Goal: Task Accomplishment & Management: Use online tool/utility

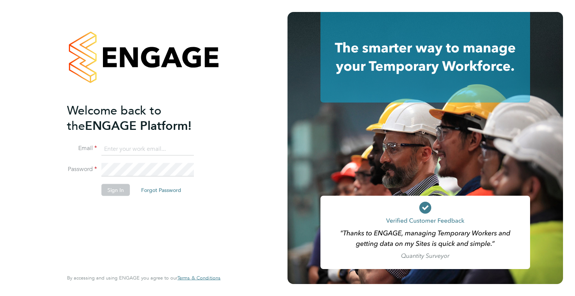
type input "warren.gibson@hedgerway.com"
click at [128, 176] on li "Password" at bounding box center [140, 173] width 146 height 21
click at [120, 185] on button "Sign In" at bounding box center [115, 190] width 28 height 12
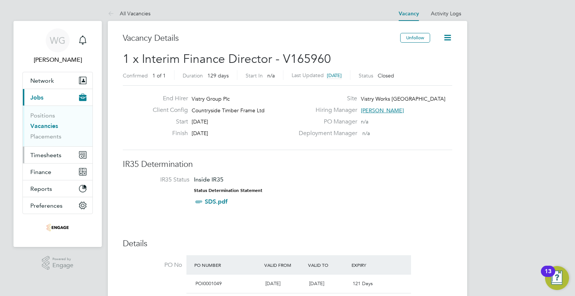
click at [46, 157] on span "Timesheets" at bounding box center [45, 155] width 31 height 7
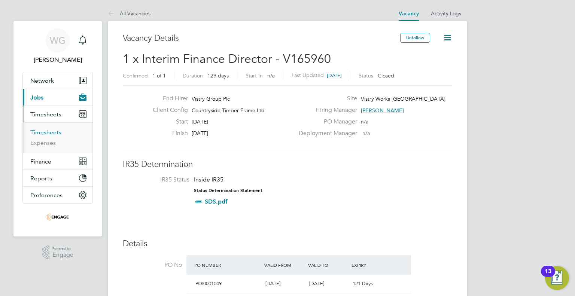
click at [40, 131] on link "Timesheets" at bounding box center [45, 132] width 31 height 7
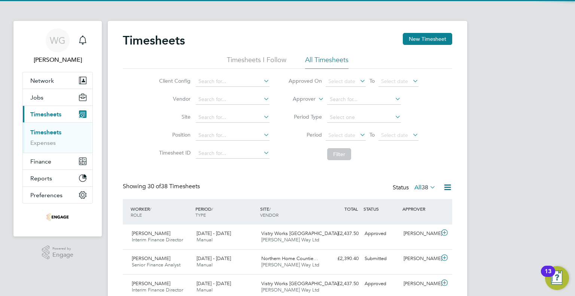
scroll to position [3, 4]
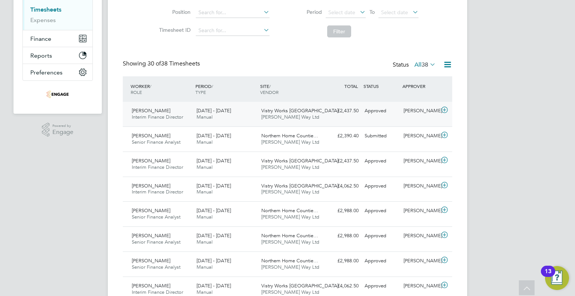
click at [445, 107] on icon at bounding box center [444, 110] width 9 height 6
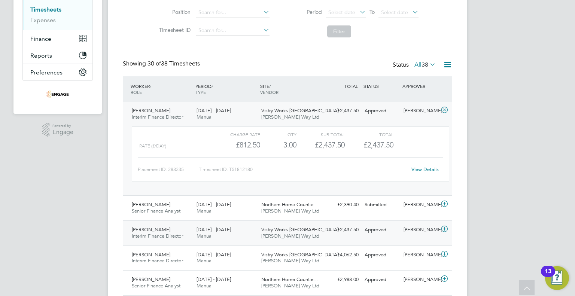
click at [444, 230] on icon at bounding box center [444, 229] width 9 height 6
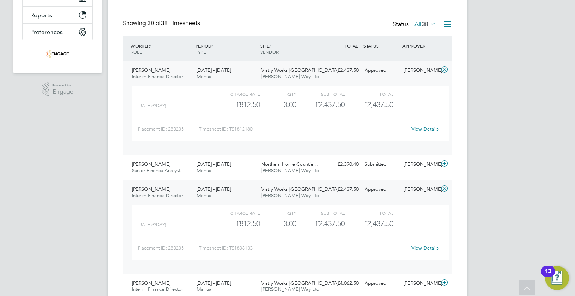
click at [443, 188] on icon at bounding box center [444, 189] width 9 height 6
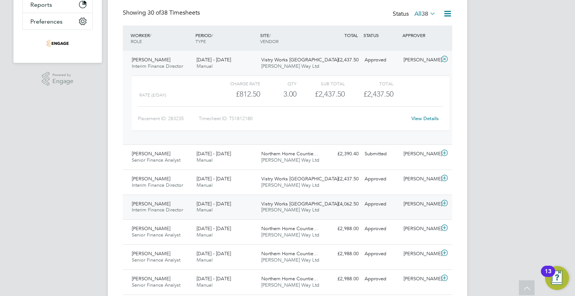
scroll to position [177, 0]
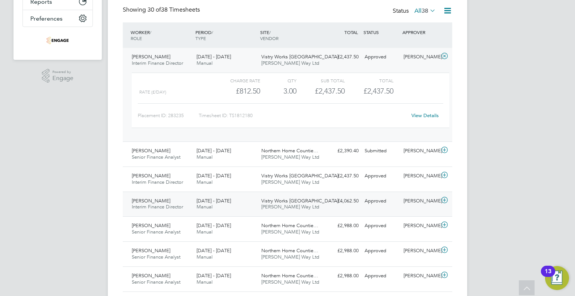
click at [444, 198] on icon at bounding box center [444, 200] width 9 height 6
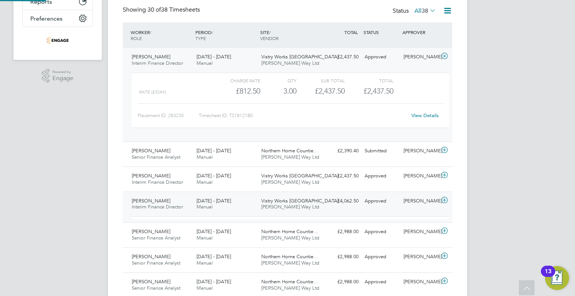
scroll to position [12, 73]
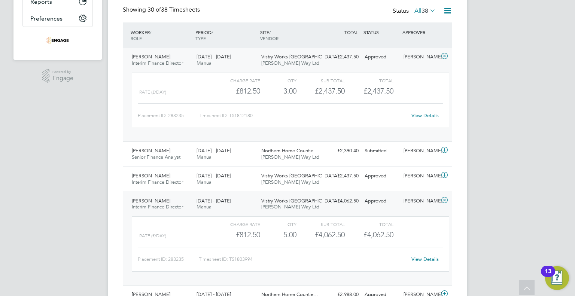
click at [444, 198] on icon at bounding box center [444, 200] width 9 height 6
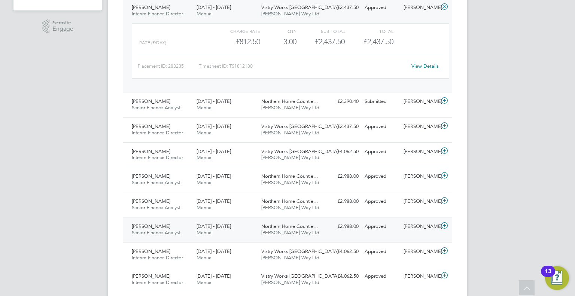
scroll to position [228, 0]
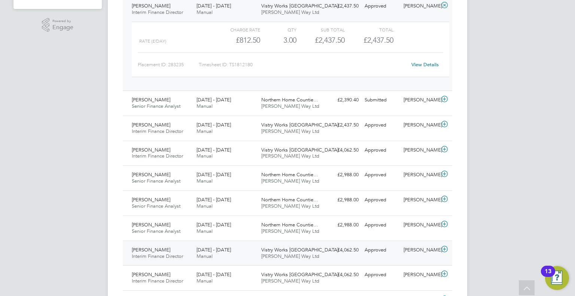
click at [446, 247] on icon at bounding box center [444, 249] width 9 height 6
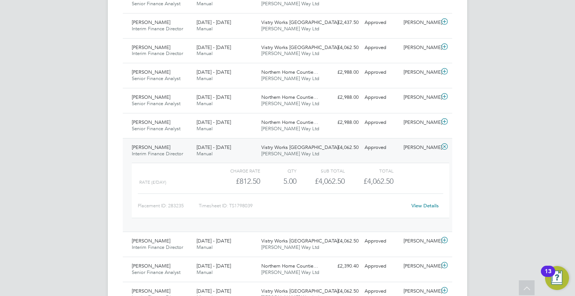
scroll to position [331, 0]
click at [445, 146] on icon at bounding box center [444, 146] width 9 height 6
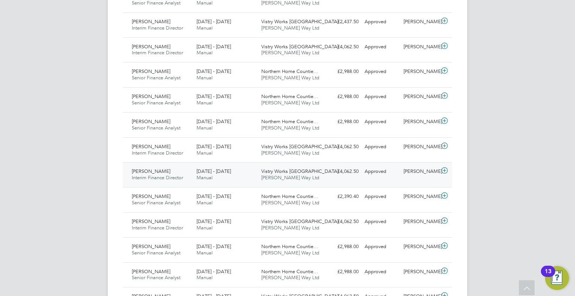
click at [447, 173] on icon at bounding box center [444, 171] width 9 height 6
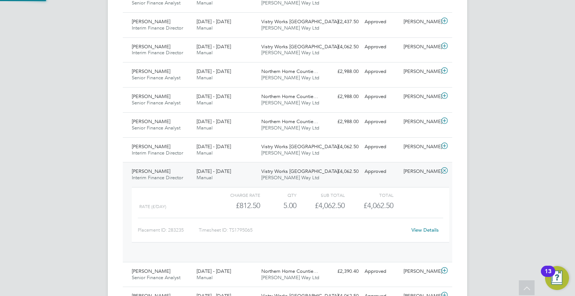
scroll to position [12, 73]
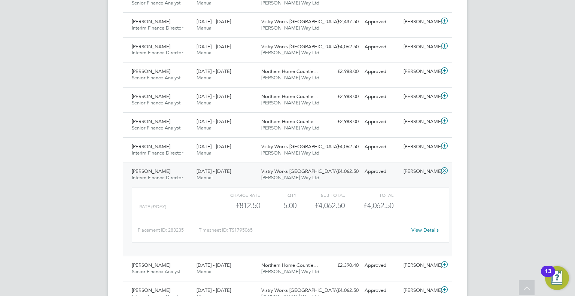
click at [109, 164] on div "Timesheets New Timesheet Timesheets I Follow All Timesheets Client Config Vendo…" at bounding box center [287, 254] width 359 height 1128
